Goal: Answer question/provide support

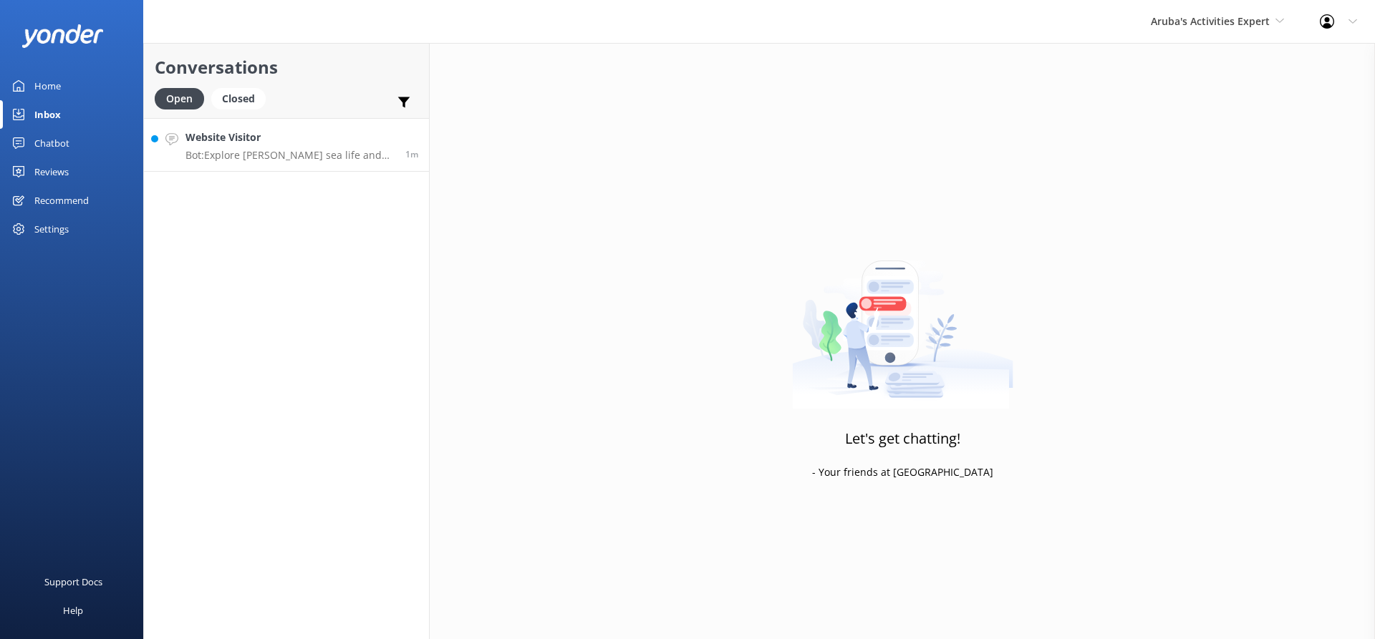
click at [289, 150] on p "Bot: Explore Aruba's sea life and shipwrecks aboard the Seaworld Explorer Glass…" at bounding box center [289, 155] width 209 height 13
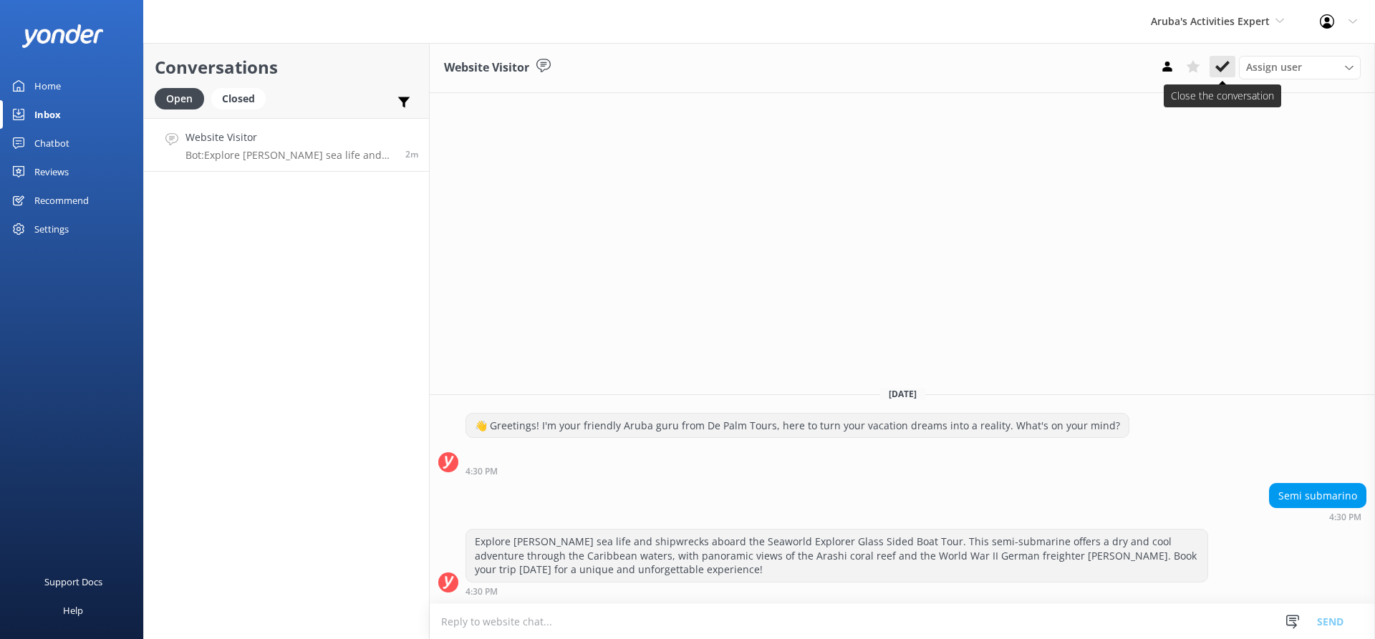
click at [1223, 63] on icon at bounding box center [1222, 66] width 14 height 14
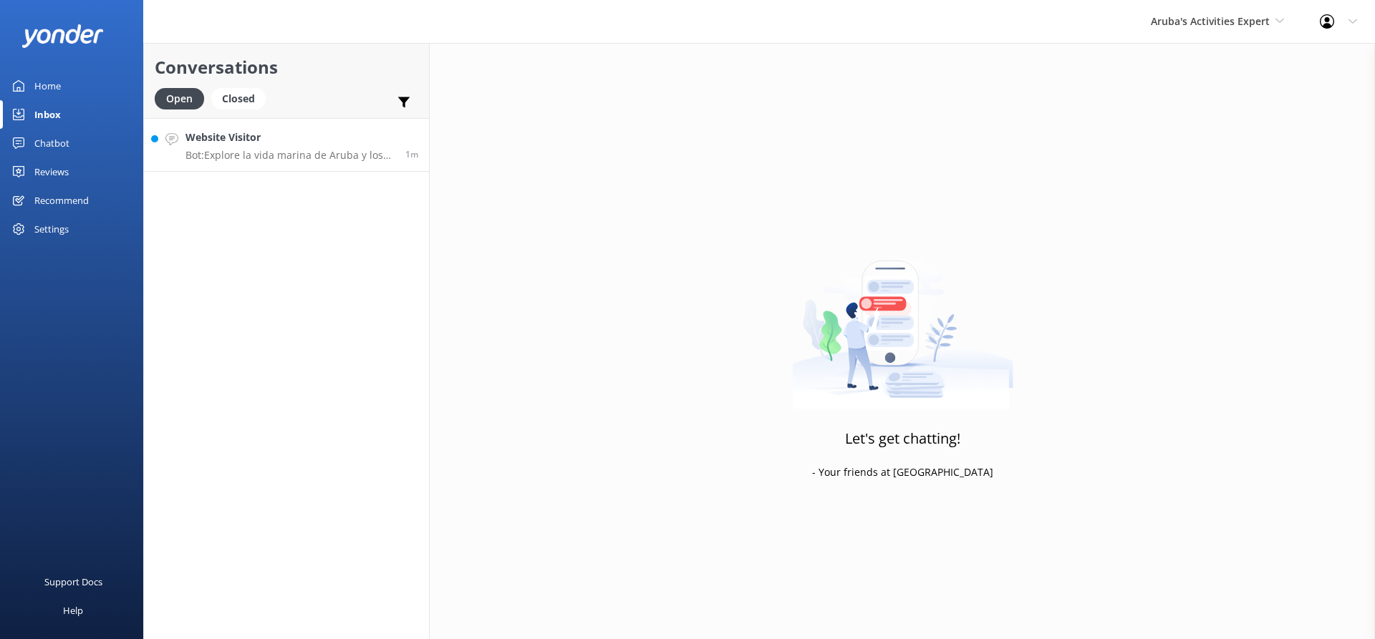
click at [231, 157] on p "Bot: Explore la vida marina de Aruba y los naufragios a bordo del Seaworld Expl…" at bounding box center [289, 155] width 209 height 13
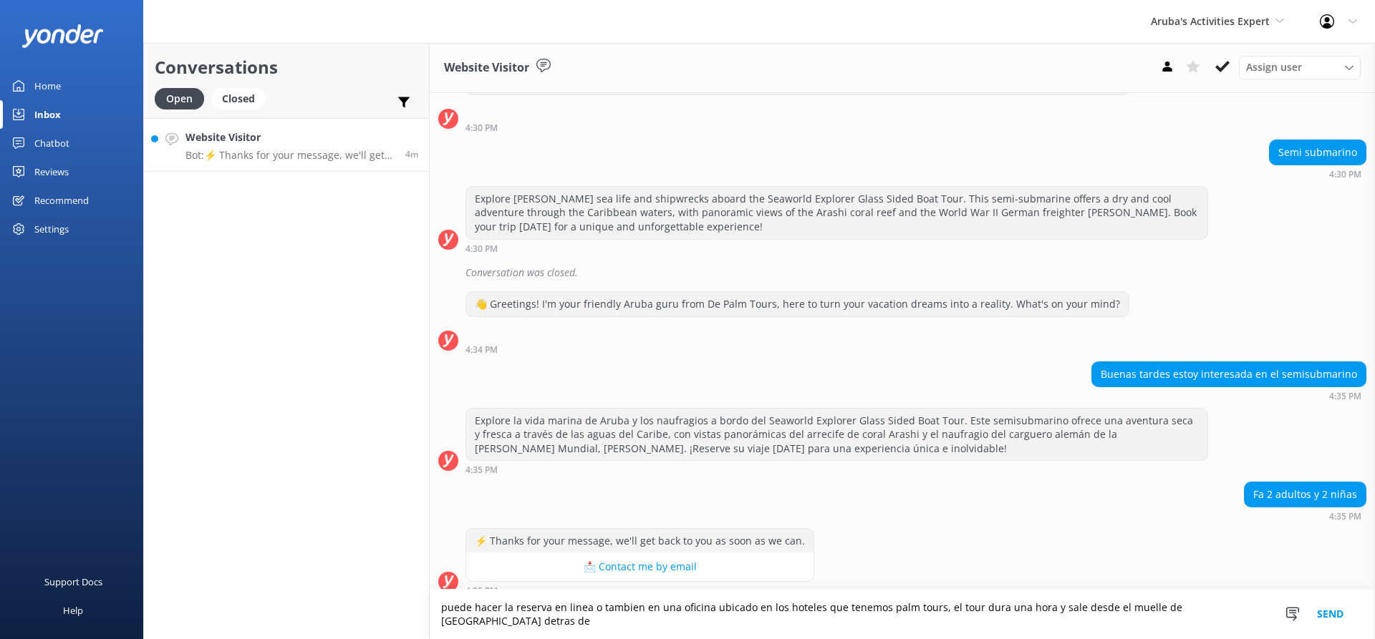
scroll to position [74, 0]
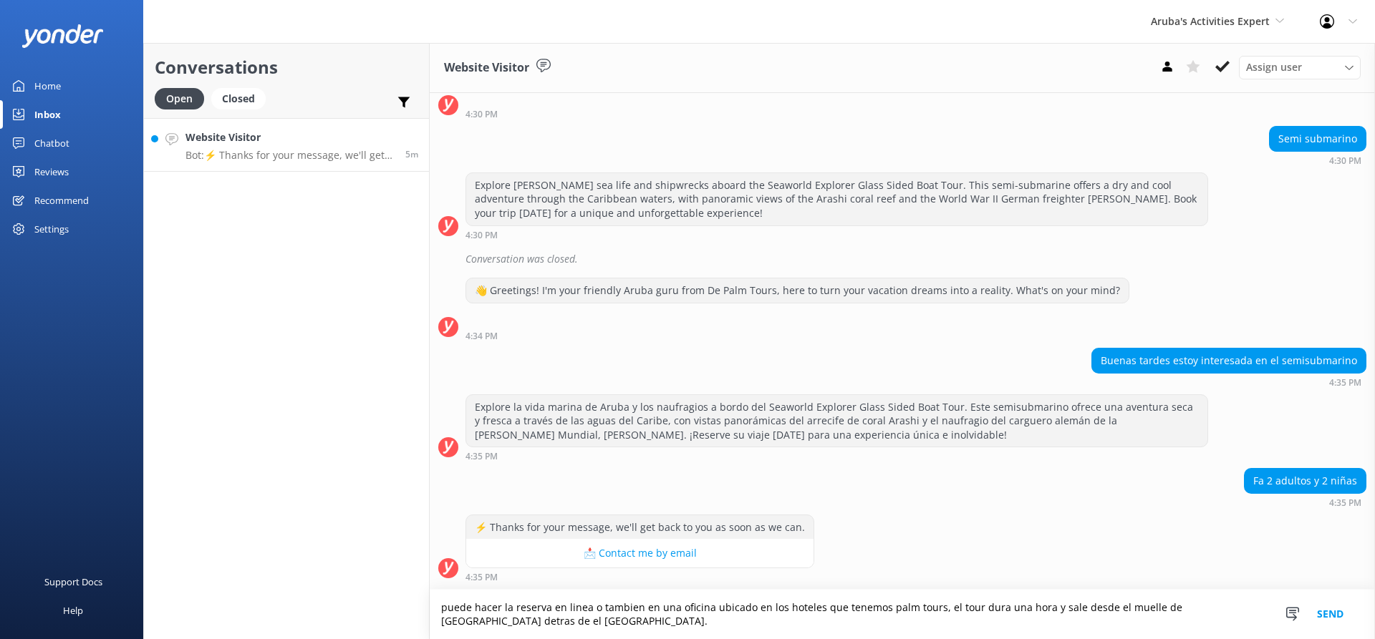
type textarea "puede hacer la reserva en linea o tambien en una oficina ubicado en los hoteles…"
